Goal: Check status: Check status

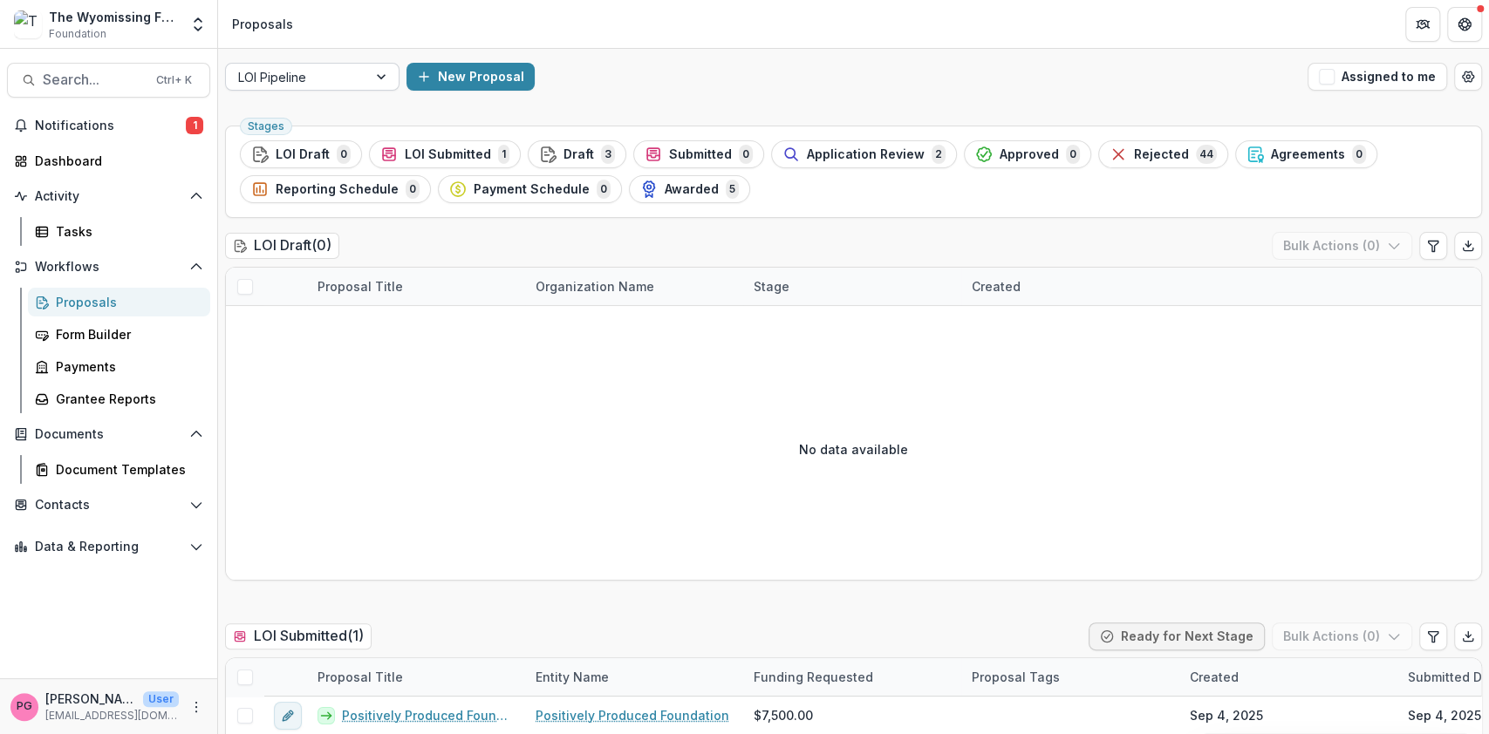
click at [382, 75] on div at bounding box center [382, 77] width 31 height 26
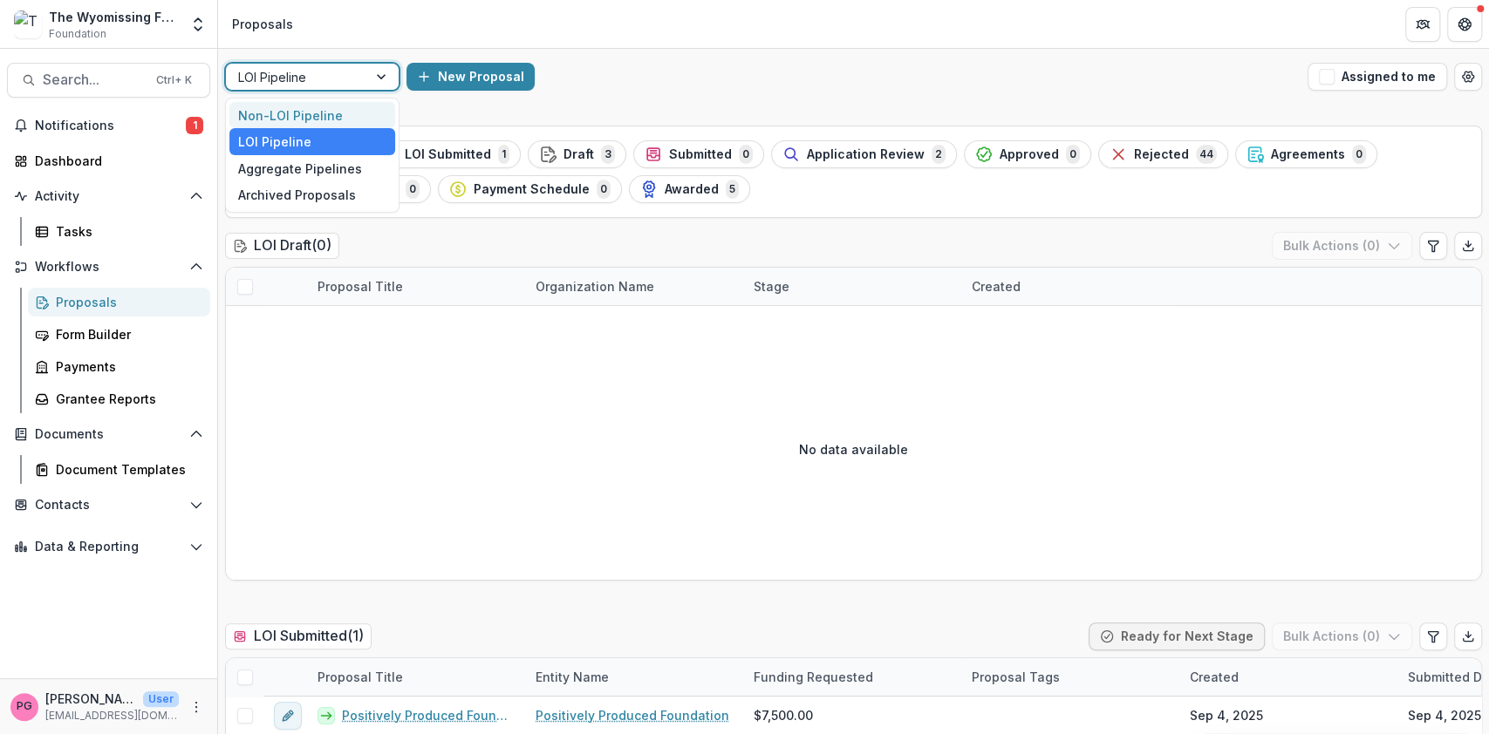
click at [333, 107] on div "Non-LOI Pipeline" at bounding box center [312, 115] width 166 height 27
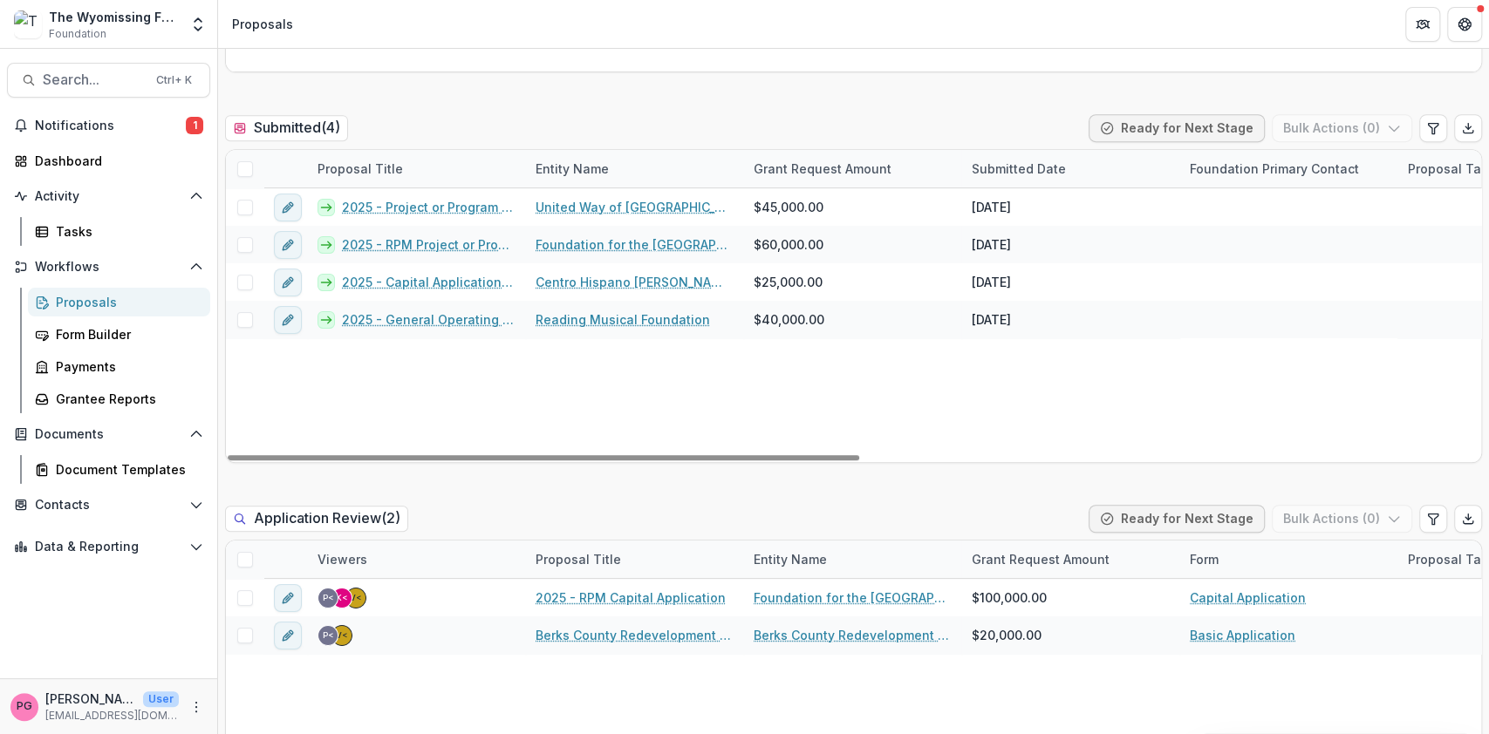
scroll to position [509, 0]
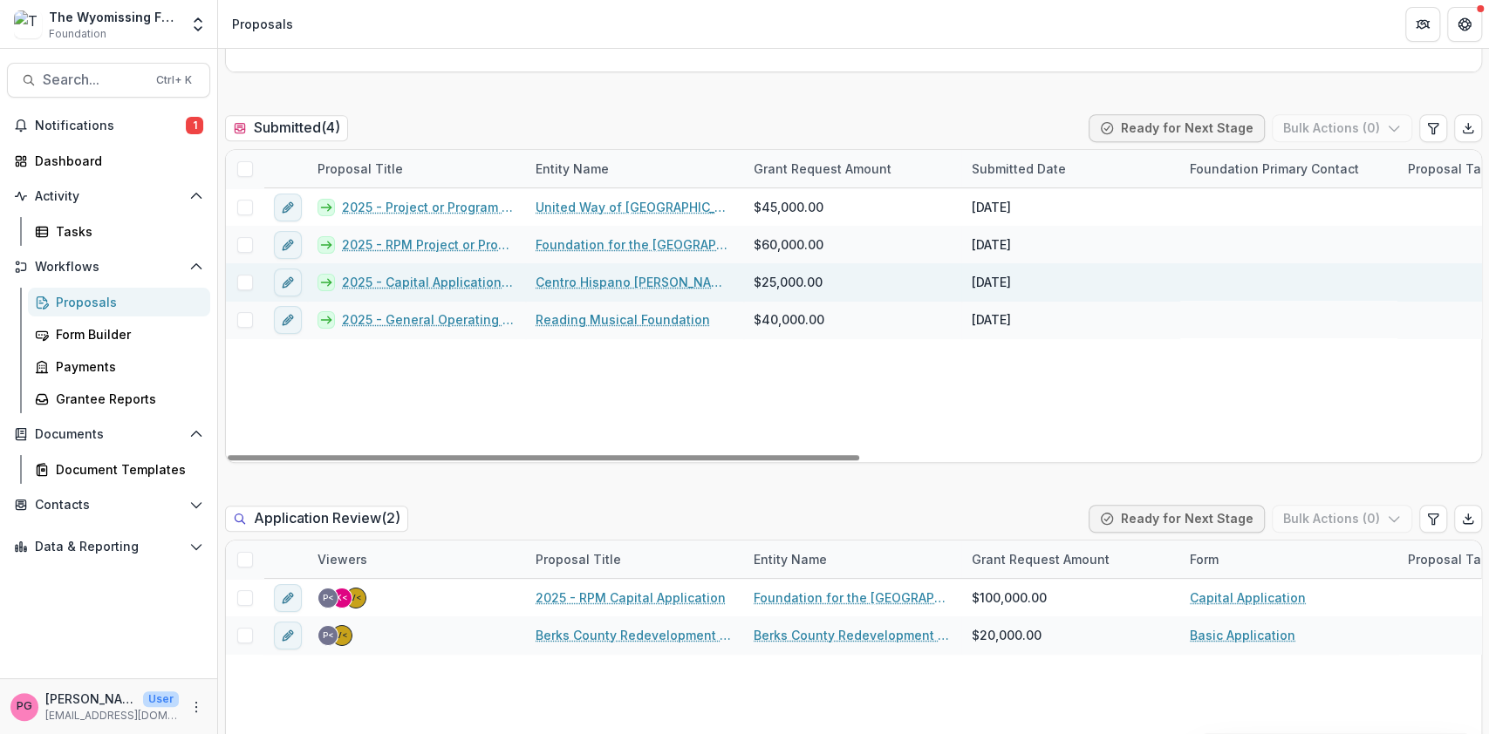
click at [453, 273] on link "2025 - Capital Application for WXAC Radio Station" at bounding box center [428, 282] width 173 height 18
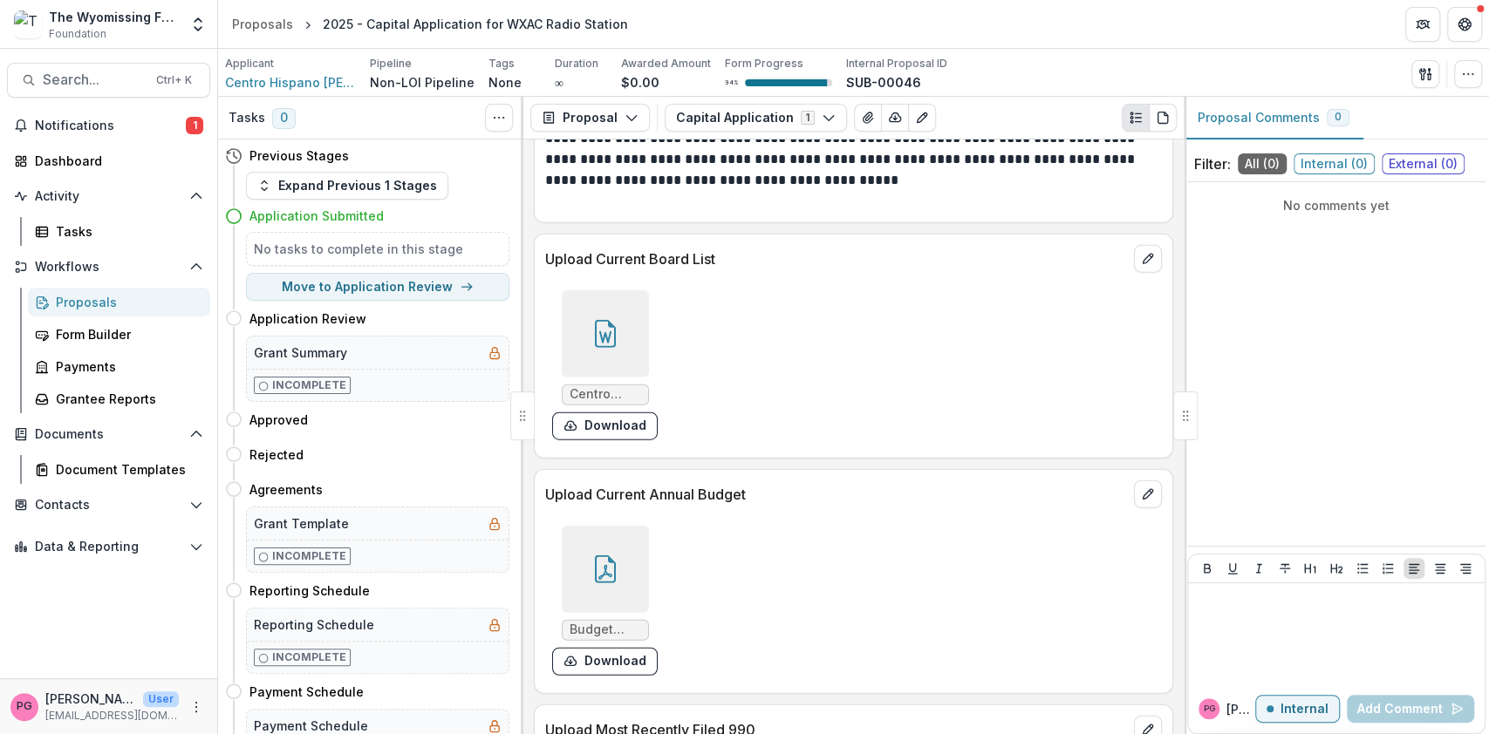
scroll to position [2763, 0]
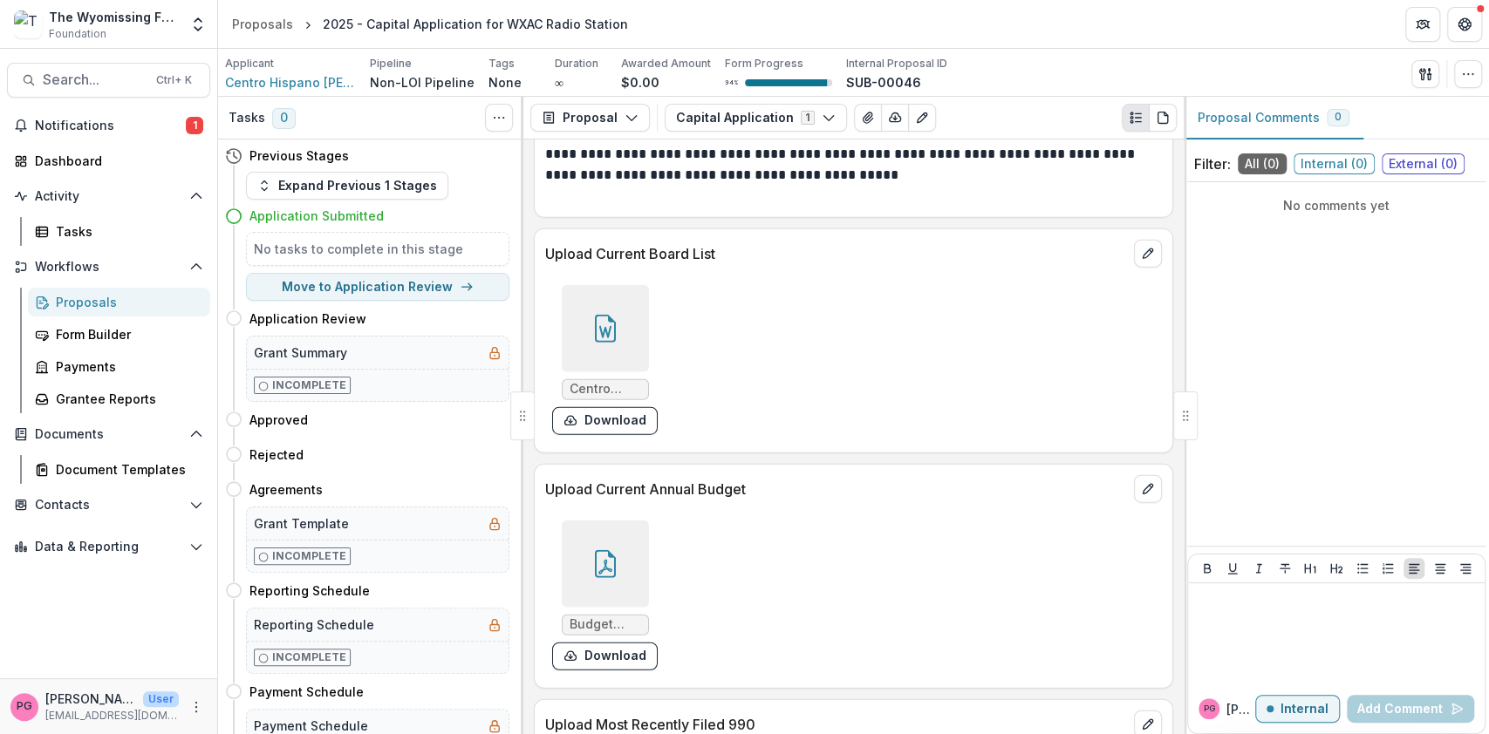
click at [608, 315] on icon at bounding box center [605, 329] width 28 height 28
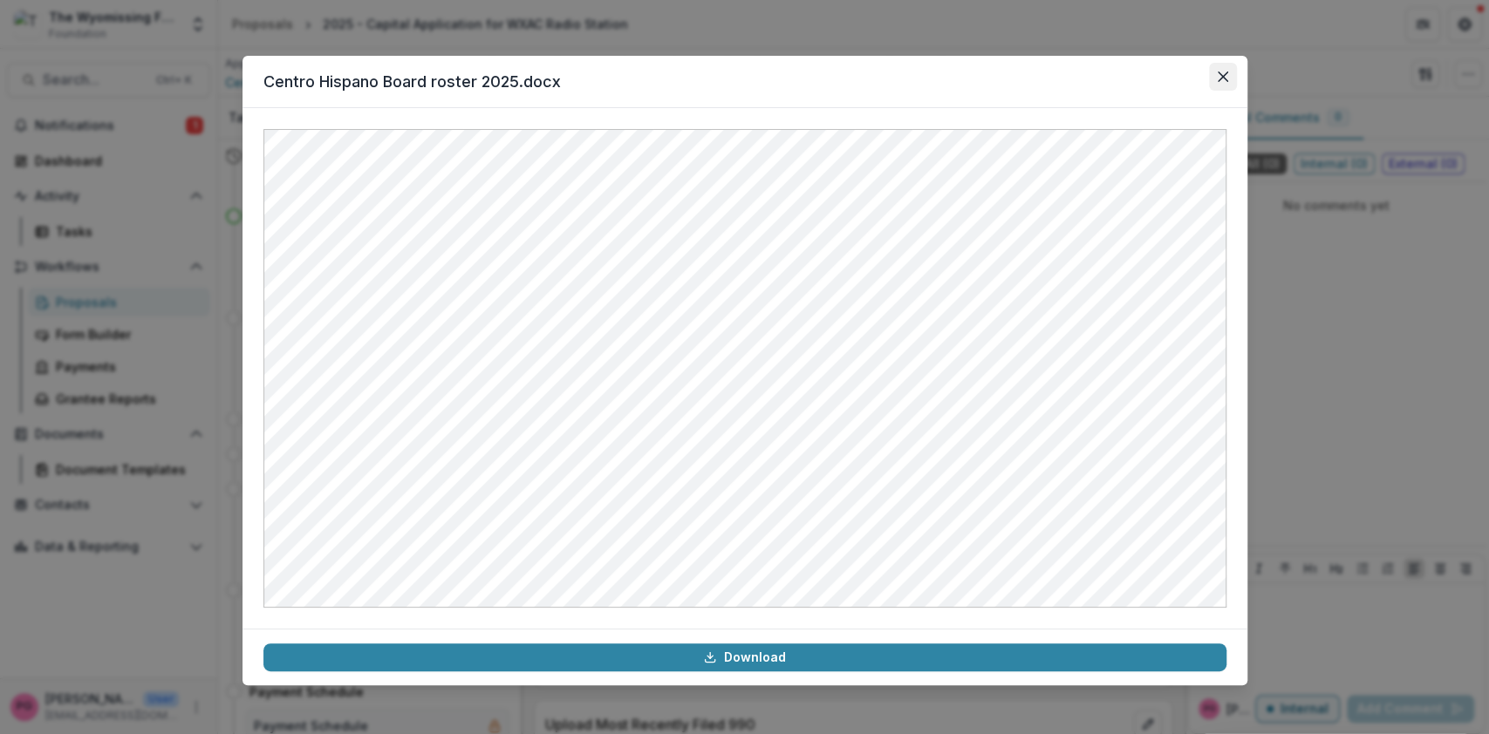
click at [1221, 72] on icon "Close" at bounding box center [1223, 77] width 10 height 10
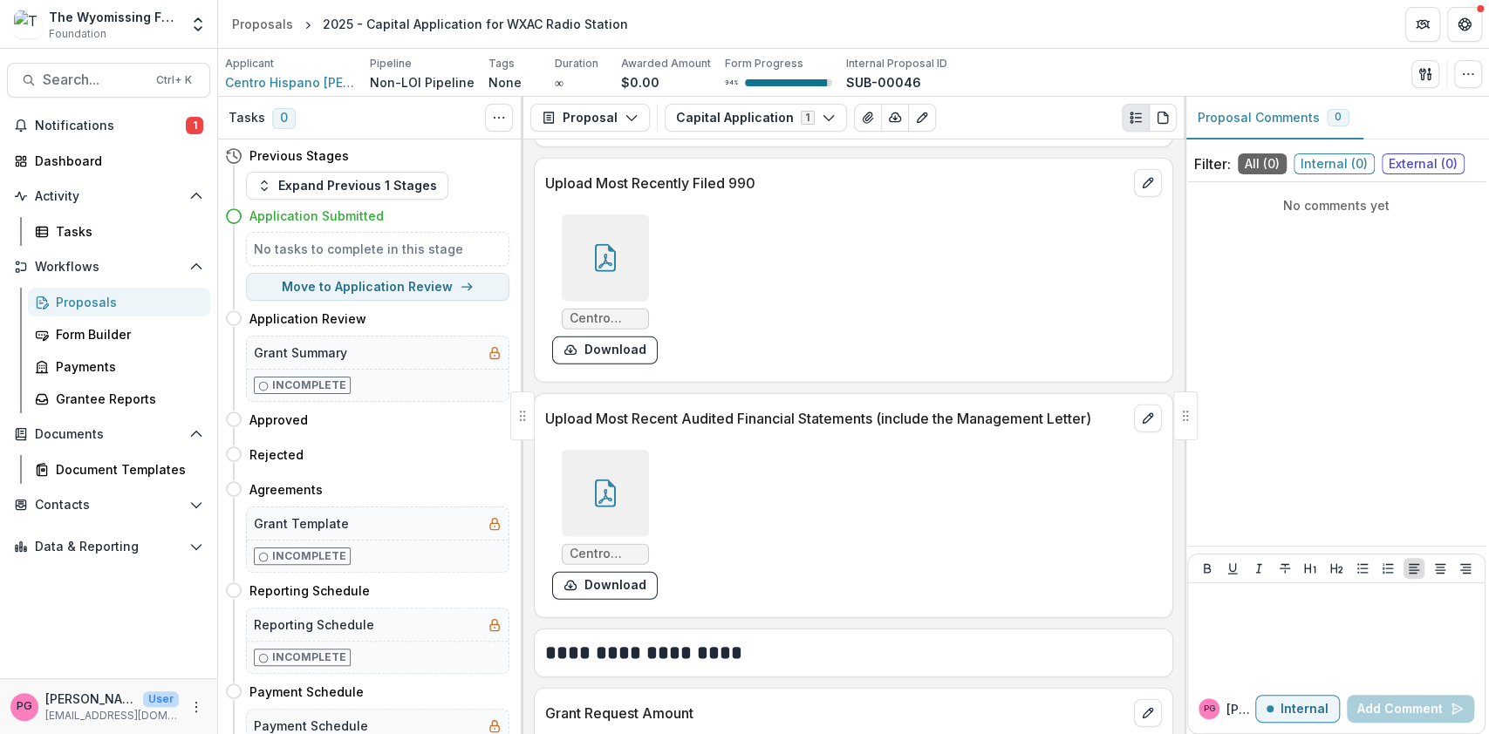
scroll to position [3302, 0]
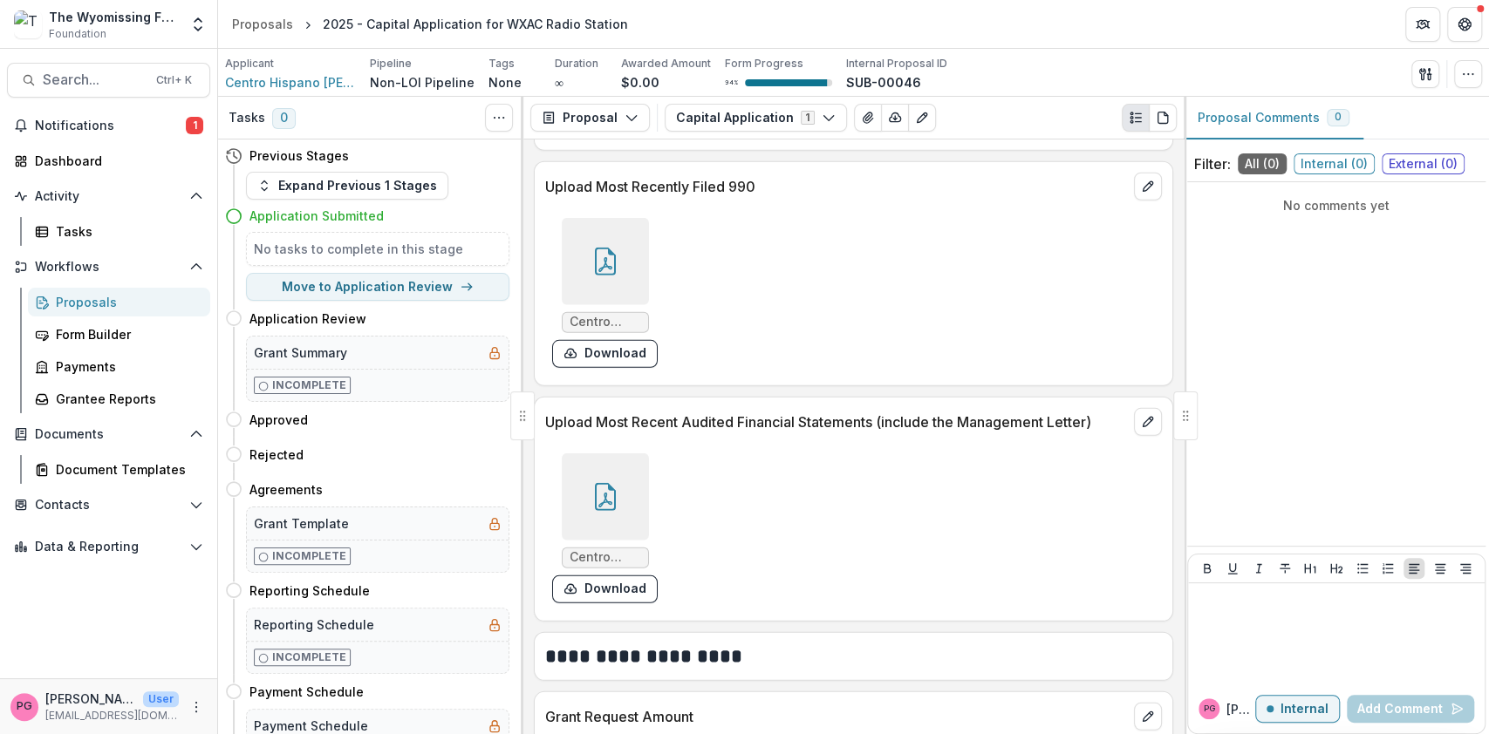
click at [599, 315] on span "Centro Hispano [PERSON_NAME], Inc. 2023 990 Final - Public Copy.pdf" at bounding box center [606, 322] width 72 height 15
click at [605, 248] on icon at bounding box center [605, 262] width 28 height 28
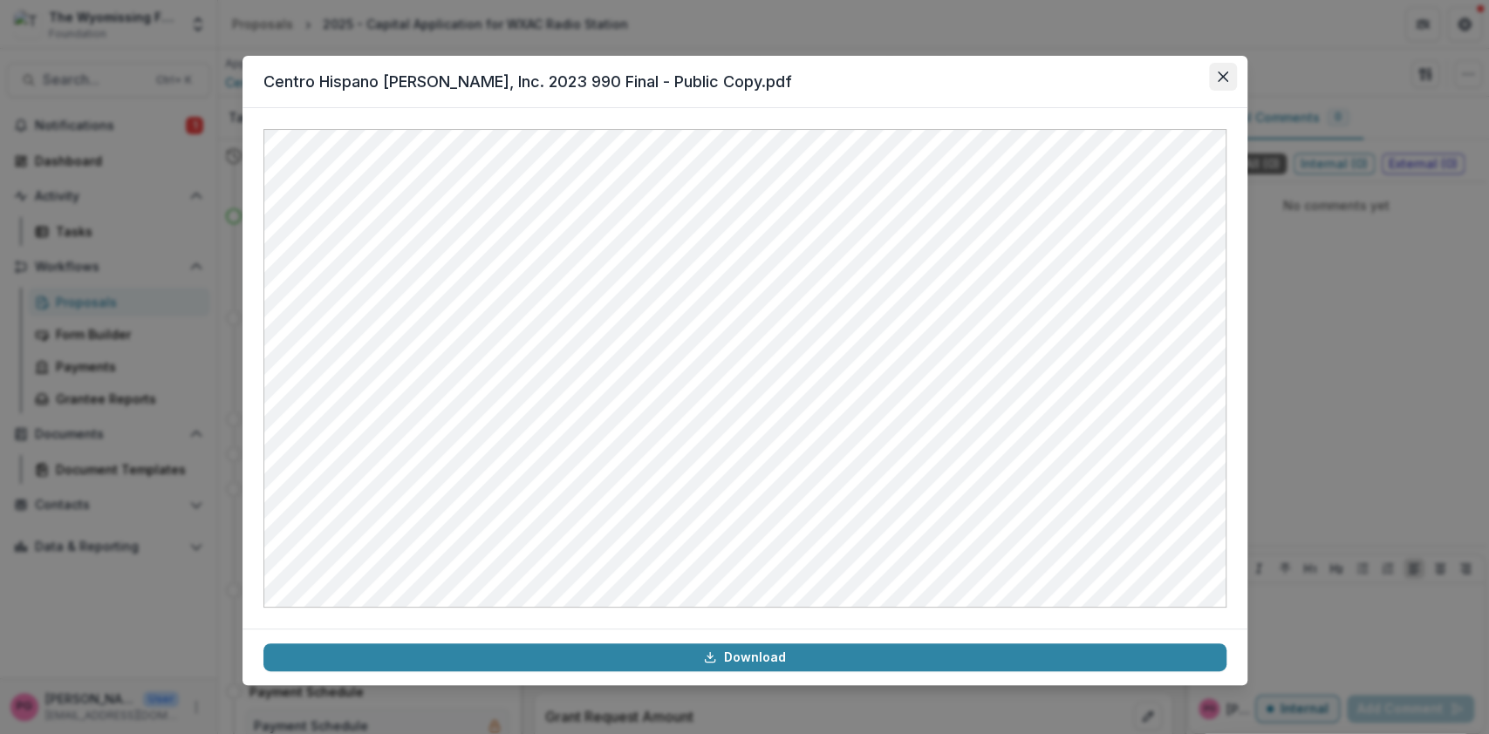
click at [1224, 78] on icon "Close" at bounding box center [1222, 77] width 10 height 10
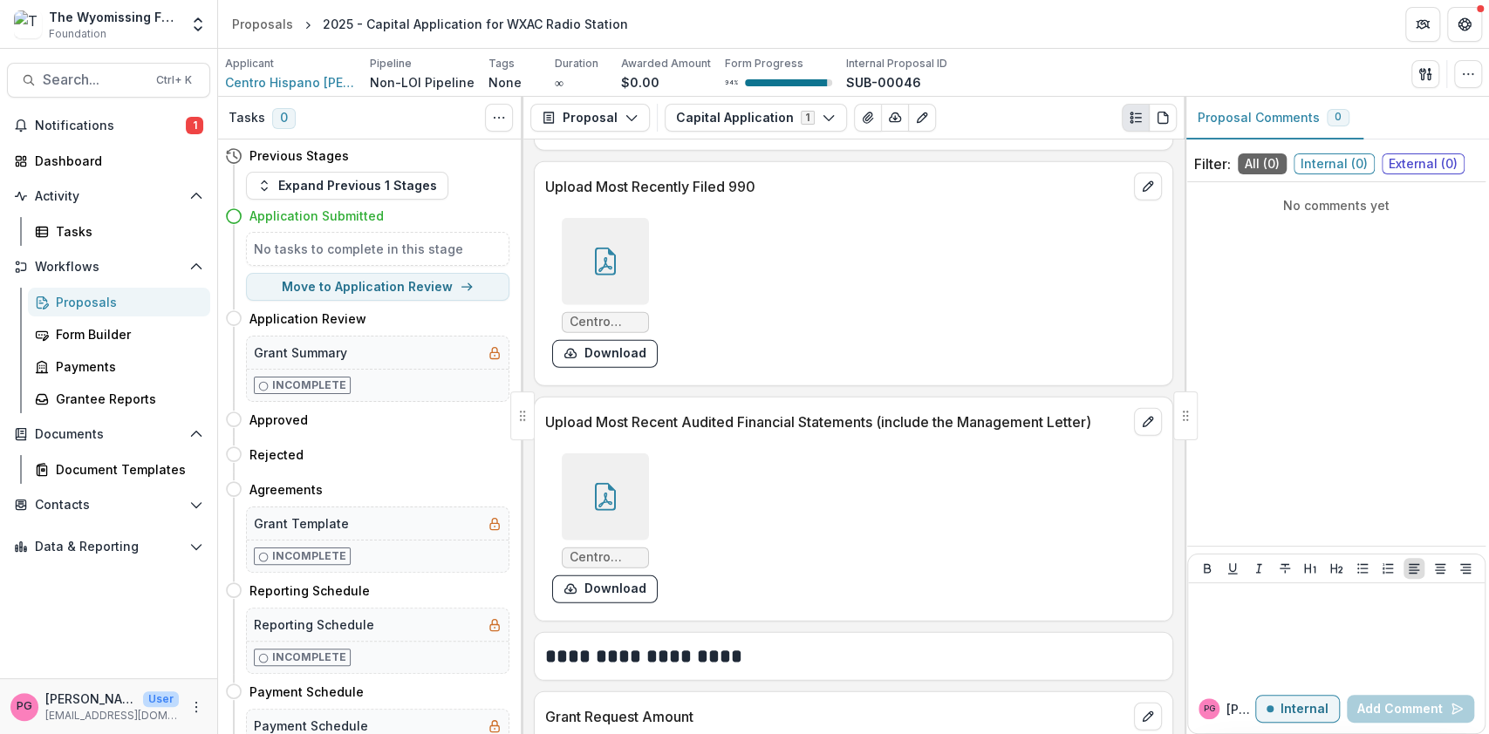
click at [605, 550] on span "Centro Hispano FS [DATE] Final (1).pdf" at bounding box center [606, 557] width 72 height 15
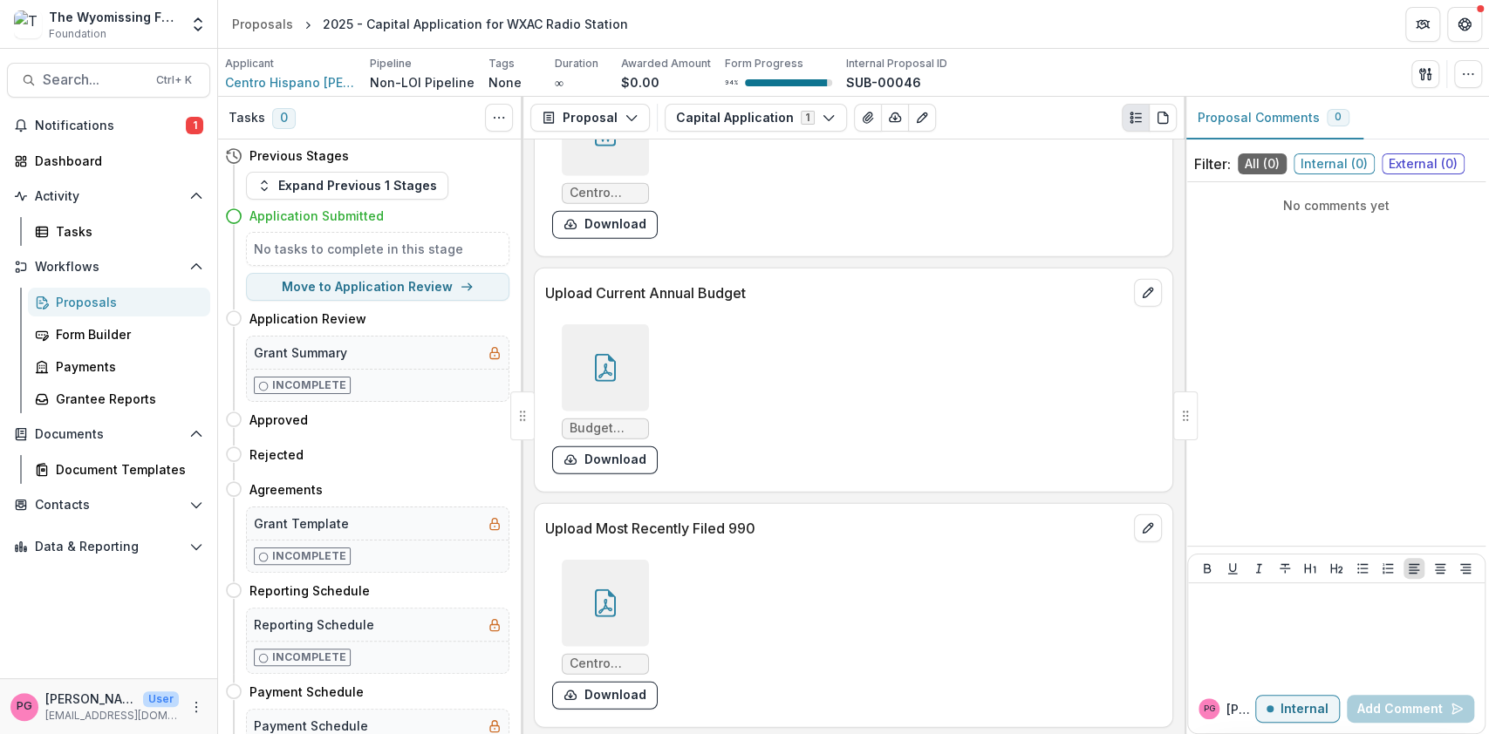
scroll to position [2959, 0]
click at [602, 367] on icon at bounding box center [605, 372] width 14 height 15
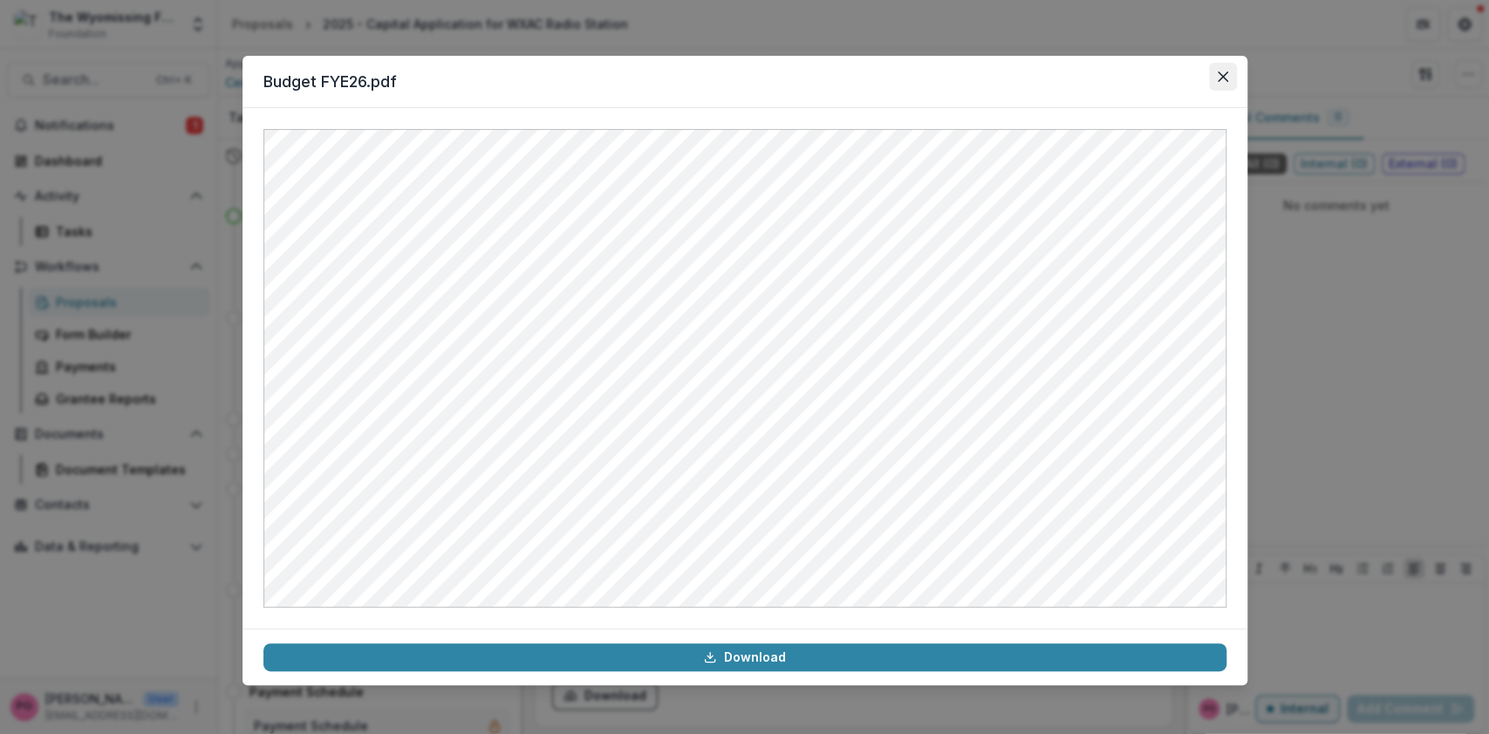
click at [1228, 72] on button "Close" at bounding box center [1223, 77] width 28 height 28
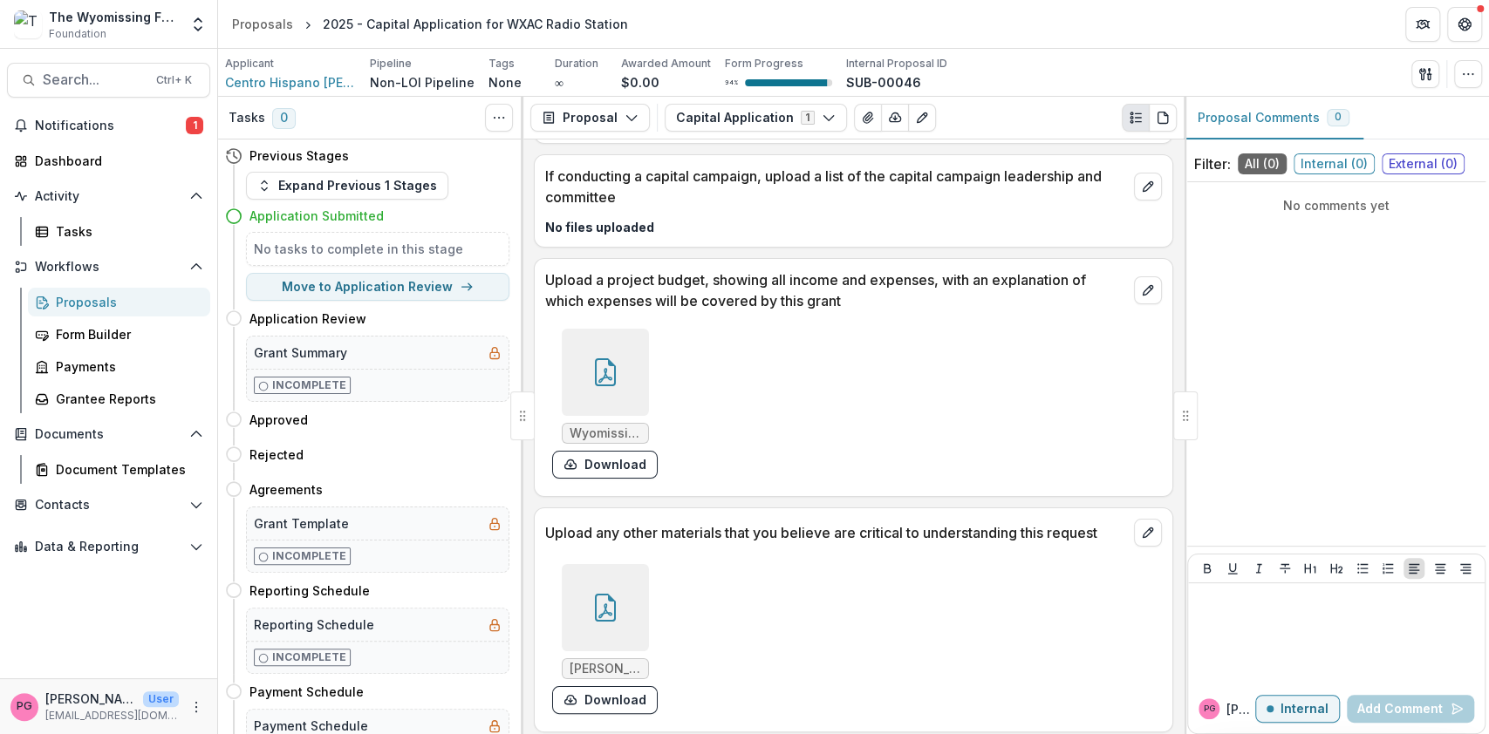
scroll to position [8911, 0]
click at [608, 370] on icon at bounding box center [605, 375] width 14 height 15
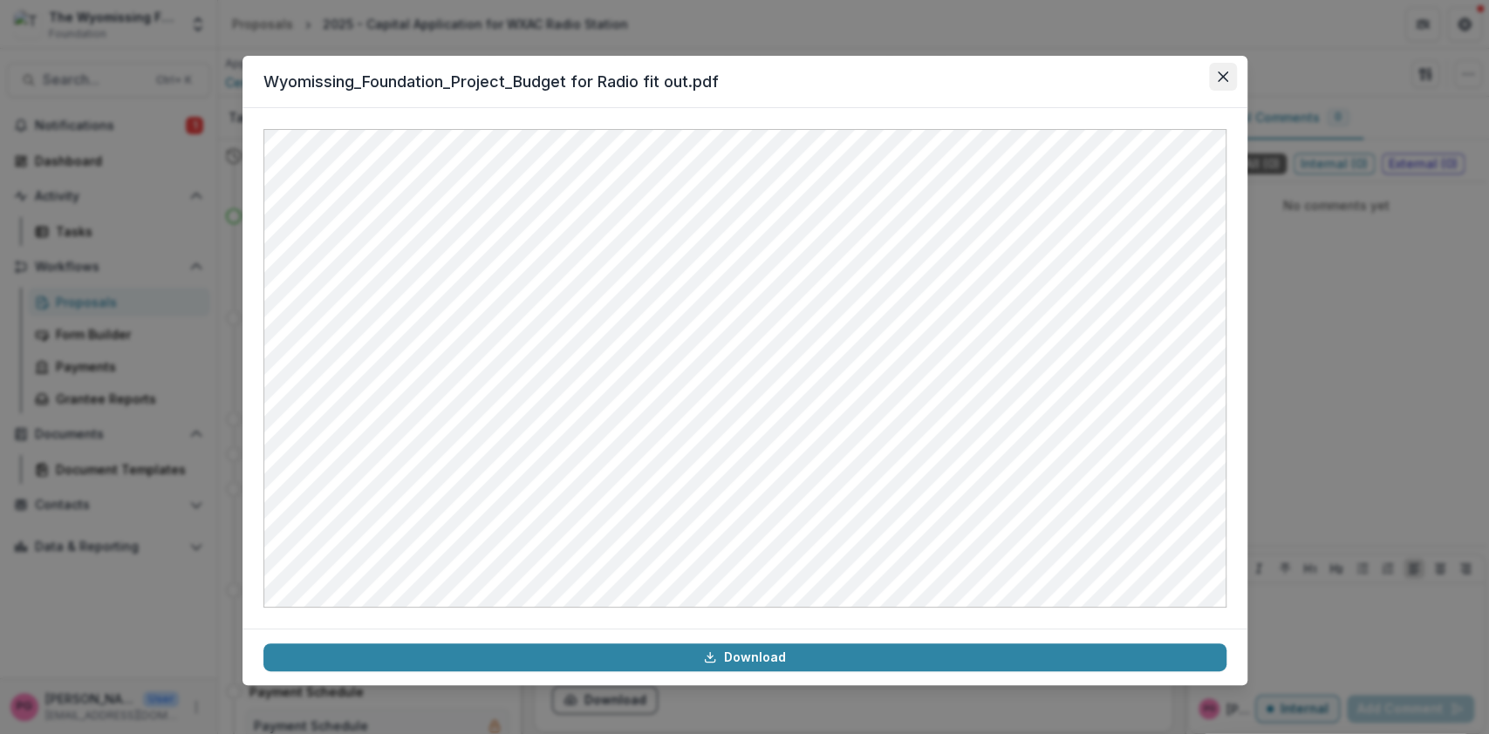
click at [1221, 80] on icon "Close" at bounding box center [1223, 77] width 10 height 10
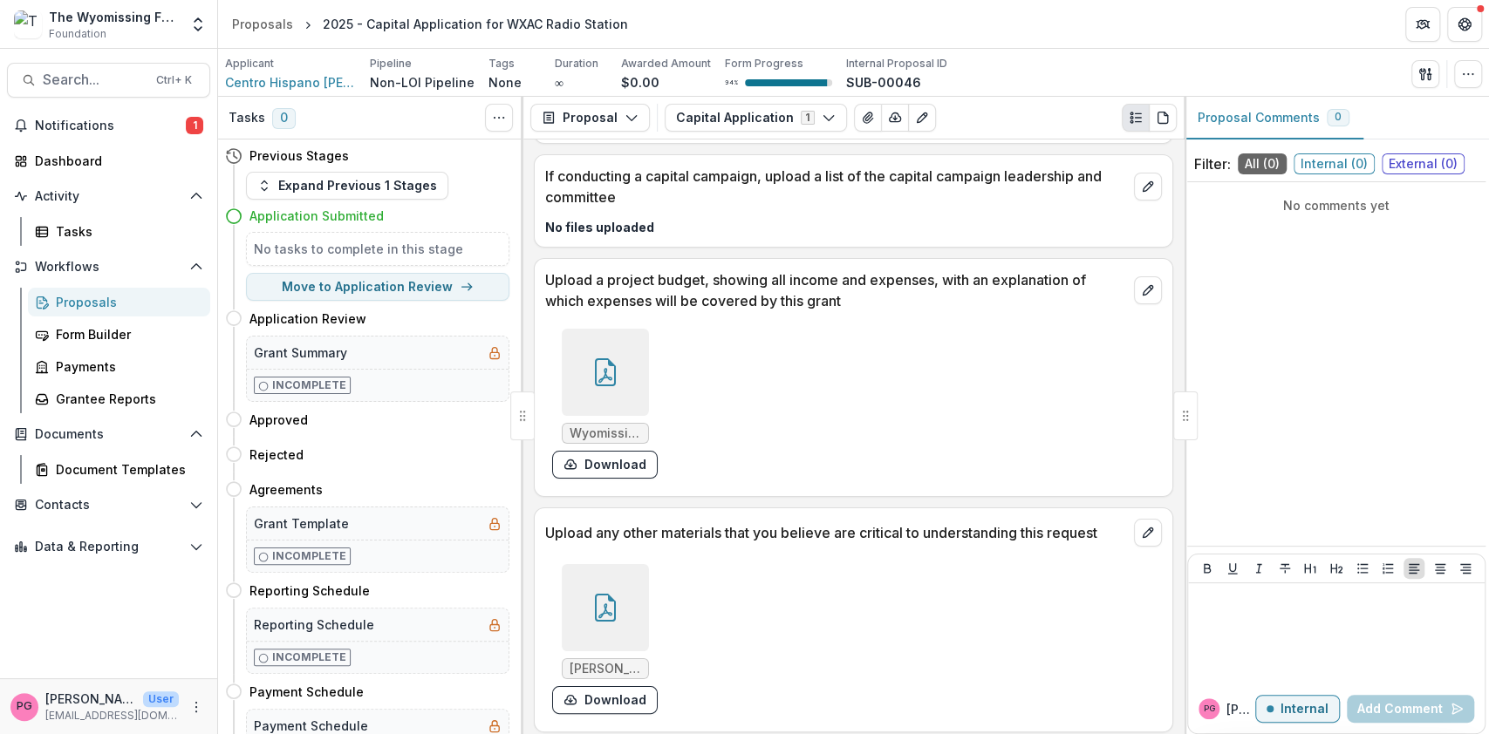
click at [593, 392] on div at bounding box center [605, 372] width 87 height 87
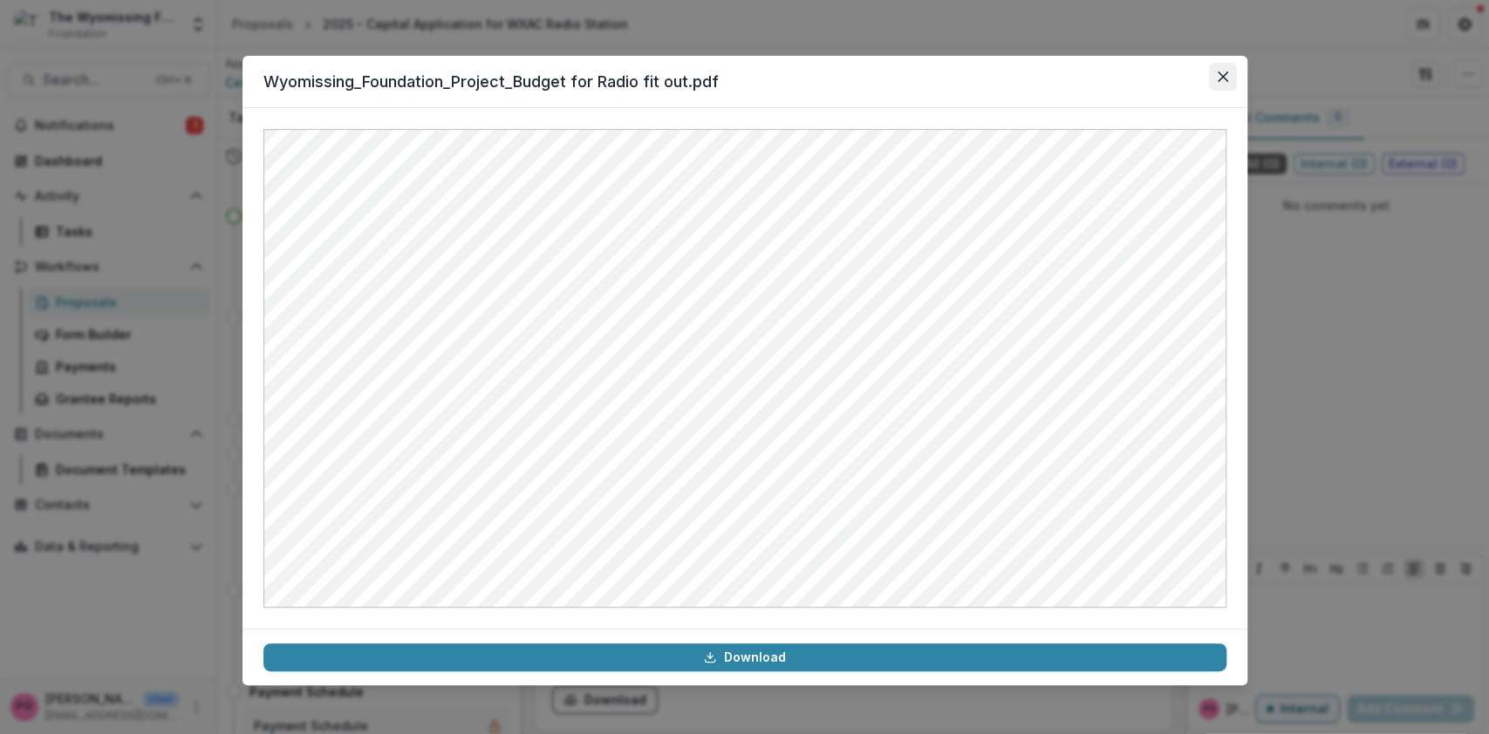
click at [1221, 74] on icon "Close" at bounding box center [1223, 77] width 10 height 10
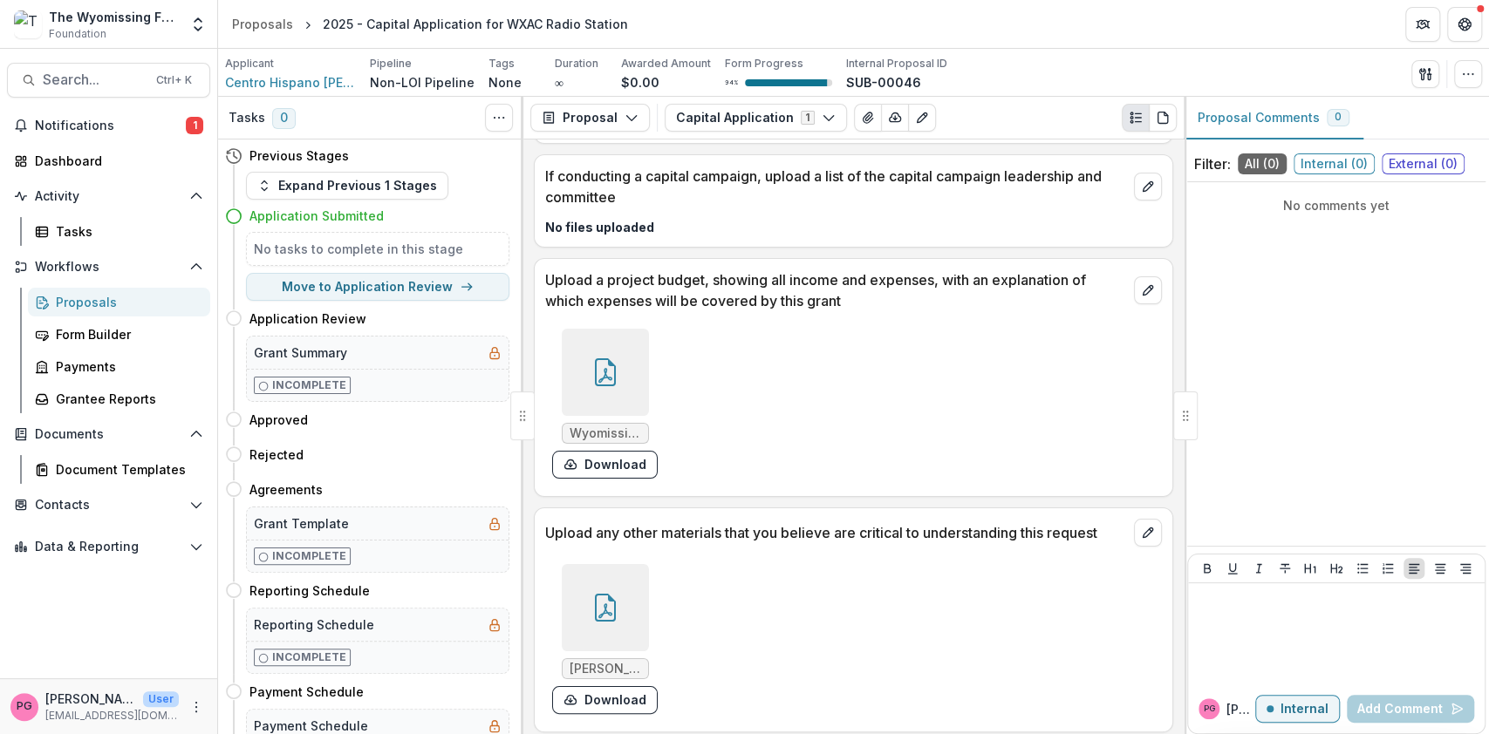
click at [616, 604] on icon at bounding box center [605, 608] width 28 height 28
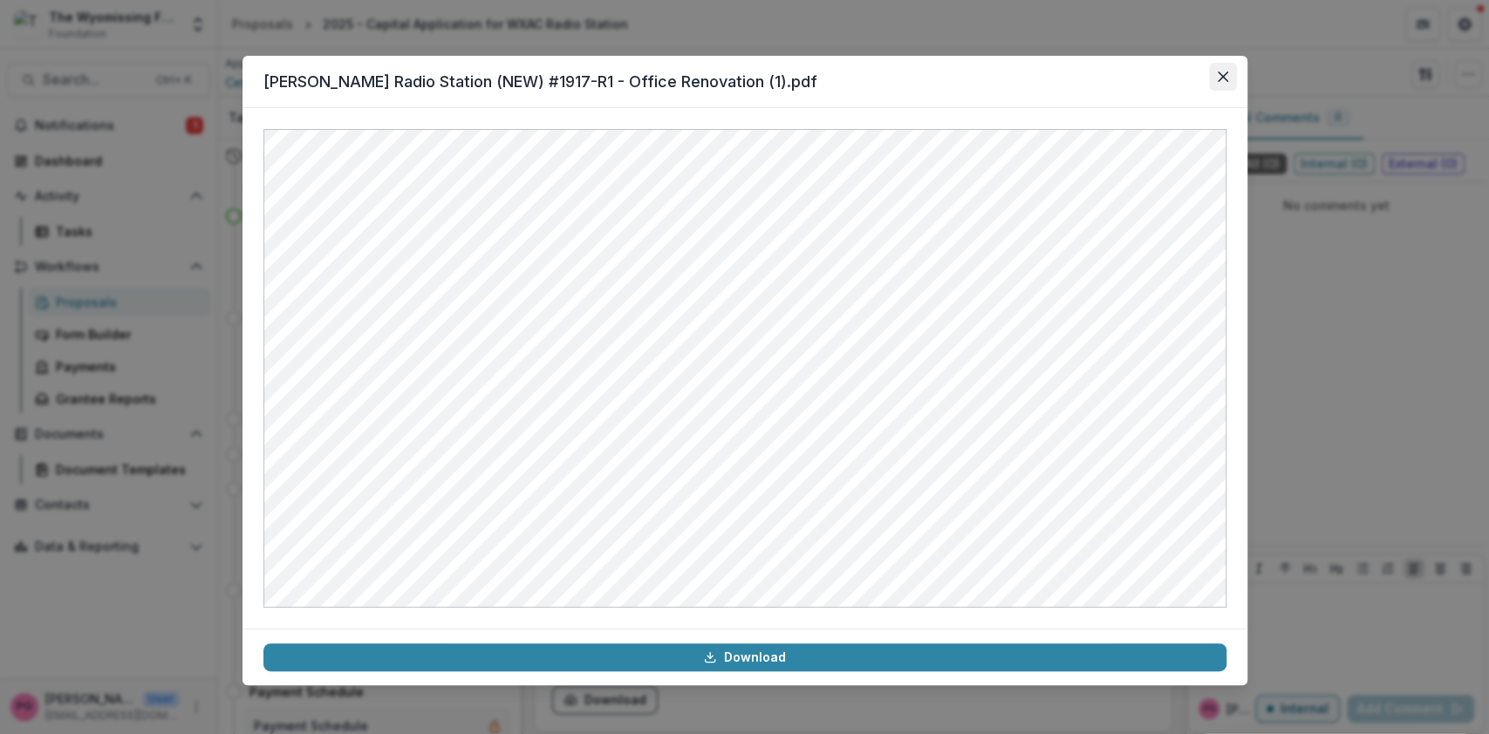
click at [1222, 76] on icon "Close" at bounding box center [1222, 77] width 10 height 10
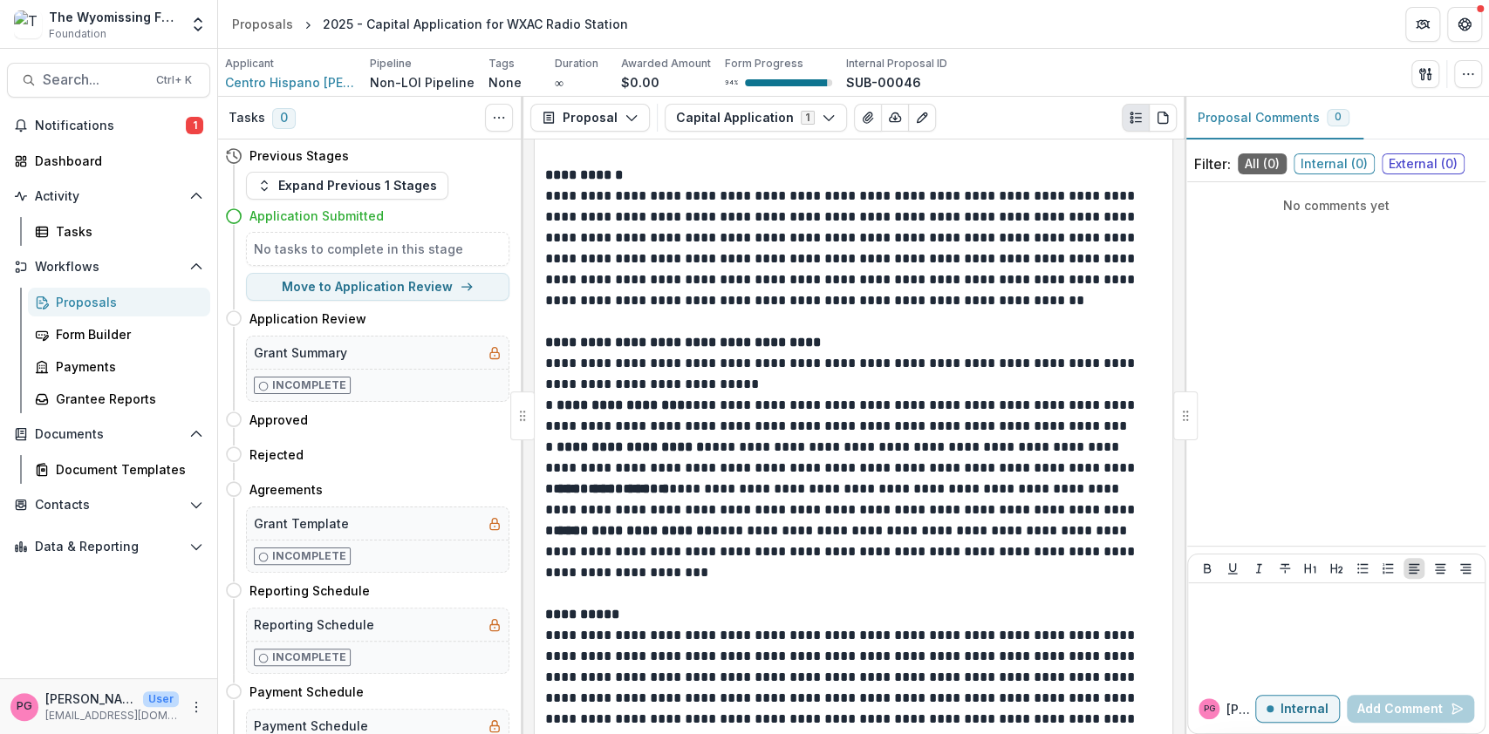
scroll to position [5741, 0]
